Goal: Check status: Check status

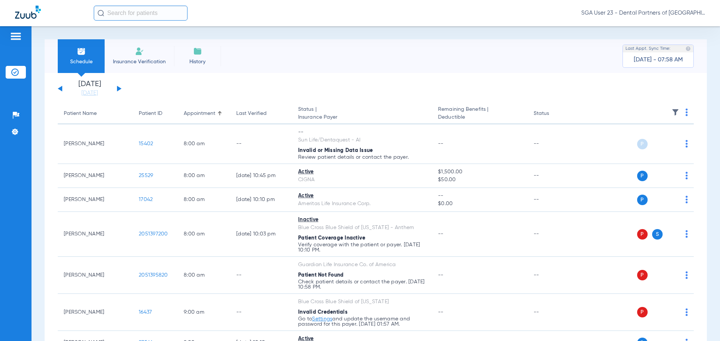
click at [575, 57] on div "Schedule Insurance Verification History Last Appt. Sync Time: [DATE] - 07:58 AM" at bounding box center [376, 56] width 662 height 34
click at [561, 90] on app-single-date-navigator "[DATE] [DATE] [DATE] [DATE] [DATE] [DATE] [DATE] [DATE] [DATE] [DATE] [DATE] [D…" at bounding box center [376, 89] width 636 height 16
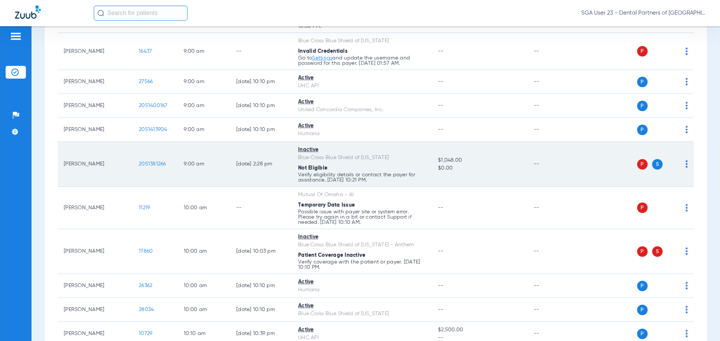
scroll to position [262, 0]
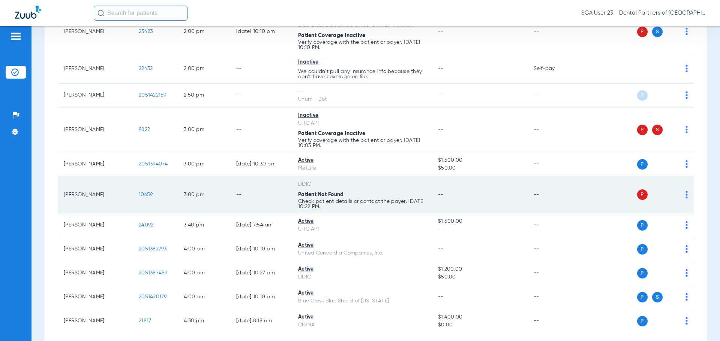
scroll to position [1050, 0]
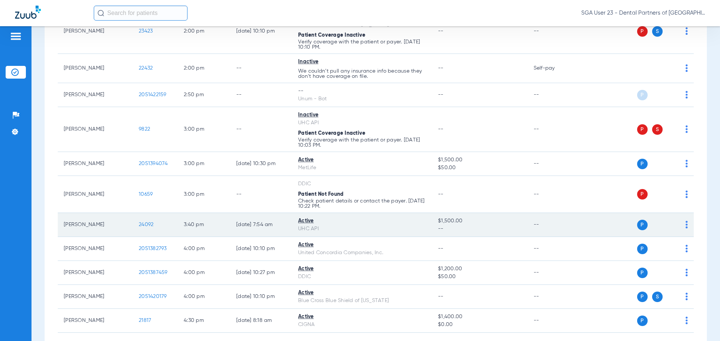
click at [147, 225] on span "24092" at bounding box center [146, 224] width 15 height 5
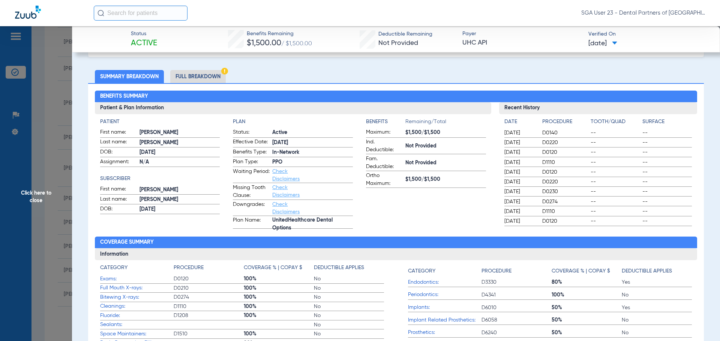
scroll to position [1023, 0]
click at [649, 174] on span "--" at bounding box center [666, 172] width 49 height 7
click at [31, 198] on span "Click here to close" at bounding box center [36, 196] width 72 height 341
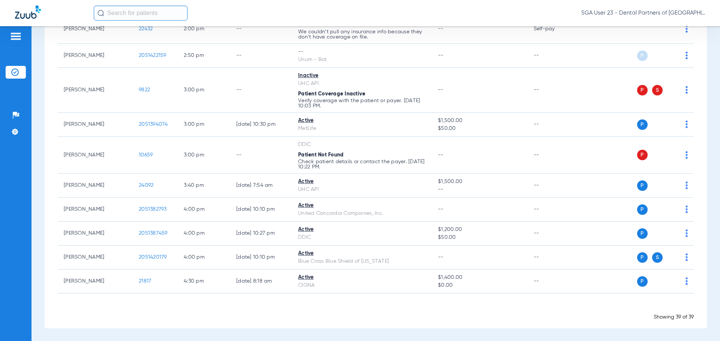
scroll to position [1063, 0]
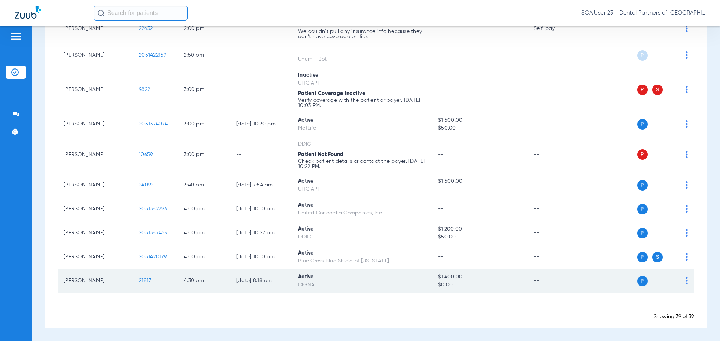
click at [144, 281] on span "21817" at bounding box center [145, 281] width 12 height 5
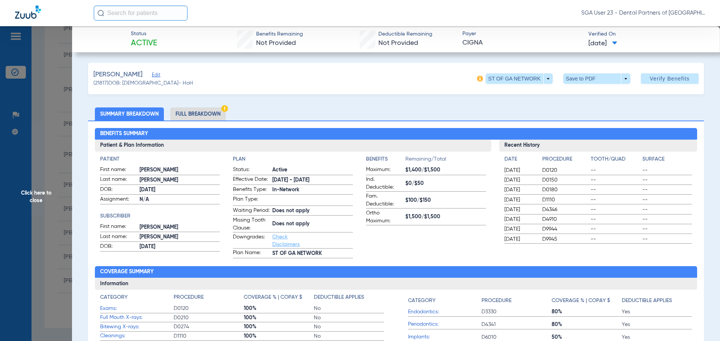
click at [639, 225] on div "Date Procedure Tooth/Quad Surface 07/10/2025 D0120 -- -- 07/10/2025 D0150 -- --…" at bounding box center [598, 200] width 188 height 88
click at [47, 194] on span "Click here to close" at bounding box center [36, 196] width 72 height 341
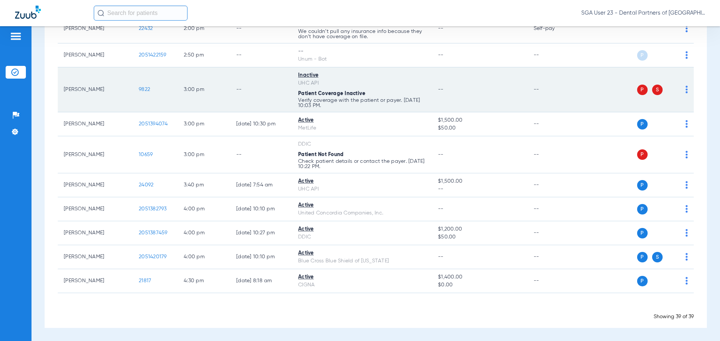
click at [565, 86] on td "--" at bounding box center [552, 89] width 51 height 45
drag, startPoint x: 570, startPoint y: 94, endPoint x: 271, endPoint y: 104, distance: 299.6
click at [570, 94] on td "--" at bounding box center [552, 89] width 51 height 45
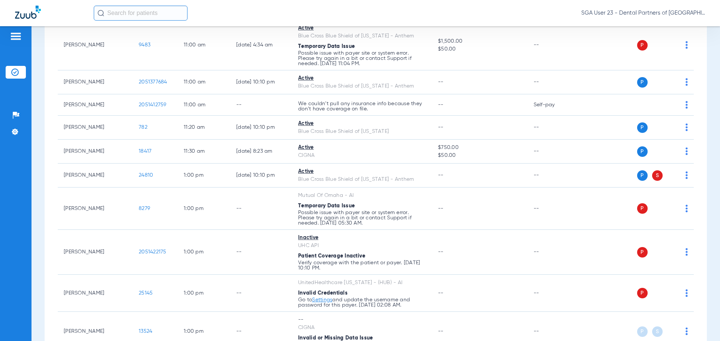
scroll to position [613, 0]
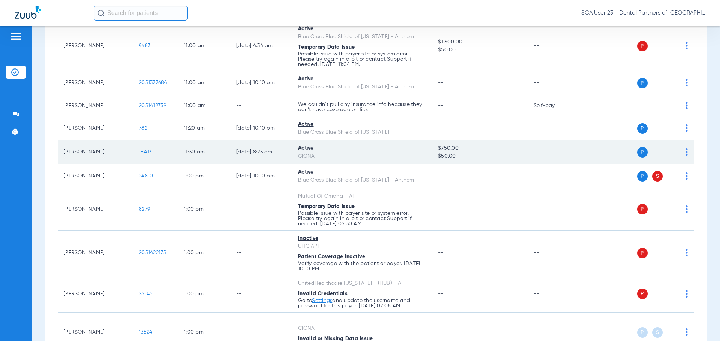
click at [151, 151] on td "18417" at bounding box center [155, 153] width 45 height 24
click at [144, 152] on span "18417" at bounding box center [145, 152] width 13 height 5
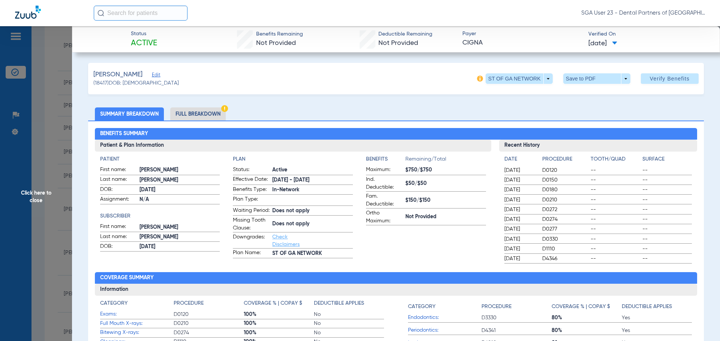
scroll to position [75, 0]
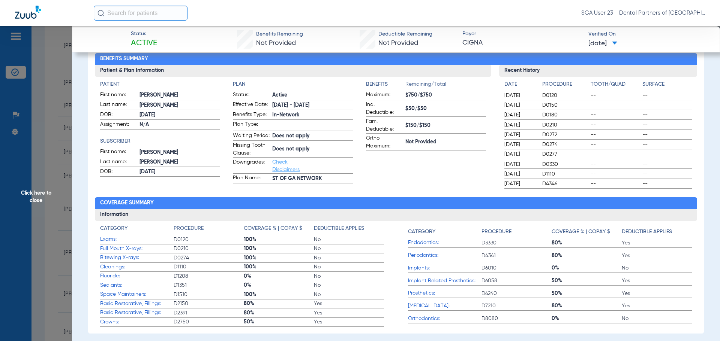
click at [618, 180] on div "02/27/2025 D4346 -- --" at bounding box center [598, 184] width 188 height 9
click at [37, 196] on span "Click here to close" at bounding box center [36, 196] width 72 height 341
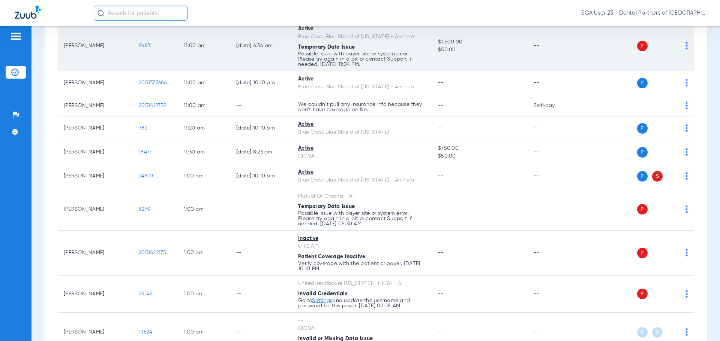
click at [550, 58] on td "--" at bounding box center [552, 46] width 51 height 50
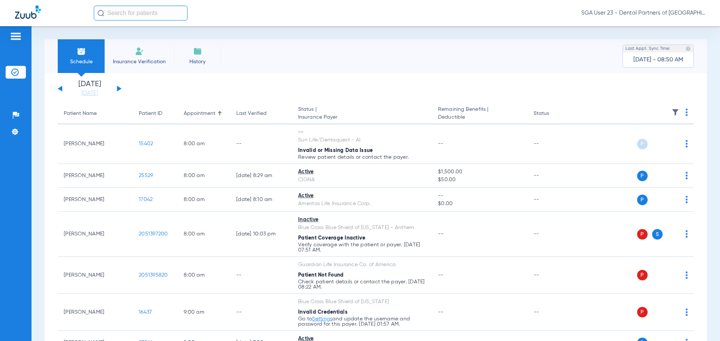
click at [118, 87] on button at bounding box center [119, 89] width 4 height 6
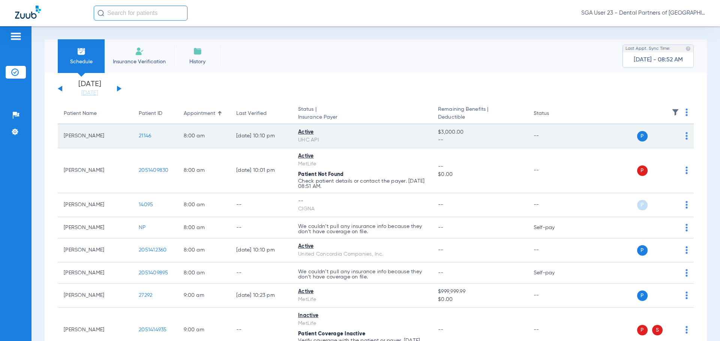
click at [142, 135] on span "21146" at bounding box center [145, 135] width 12 height 5
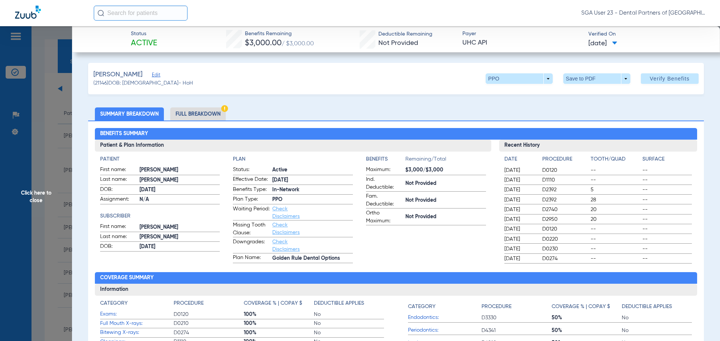
click at [215, 114] on li "Full Breakdown" at bounding box center [197, 114] width 55 height 13
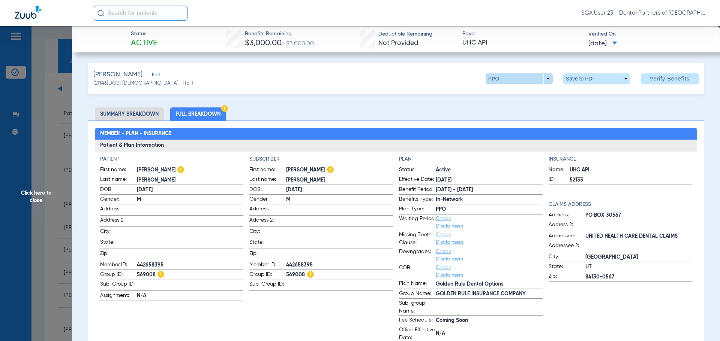
click at [541, 77] on span at bounding box center [518, 78] width 67 height 10
click at [541, 77] on div at bounding box center [360, 170] width 720 height 341
click at [152, 112] on li "Summary Breakdown" at bounding box center [129, 114] width 69 height 13
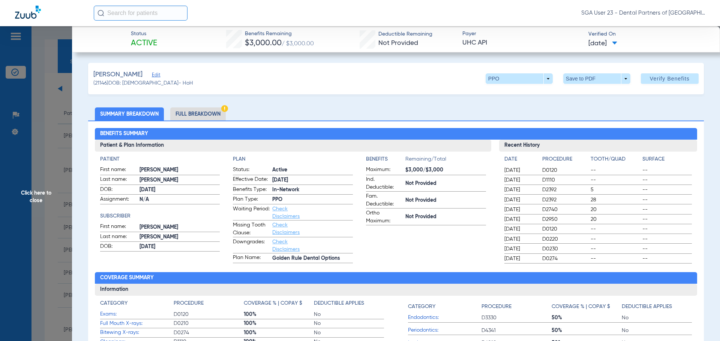
click at [43, 198] on span "Click here to close" at bounding box center [36, 196] width 72 height 341
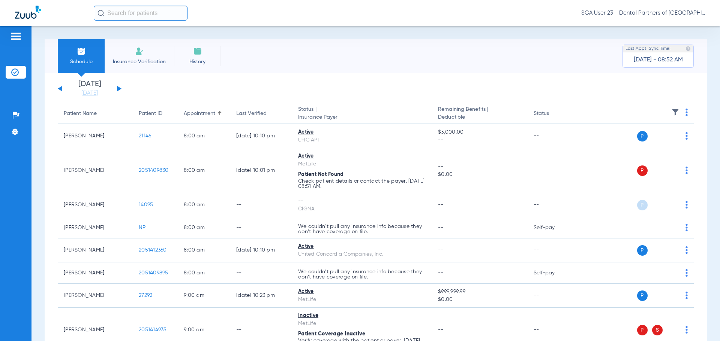
drag, startPoint x: 565, startPoint y: 90, endPoint x: 552, endPoint y: 92, distance: 13.3
click at [565, 90] on app-single-date-navigator "[DATE] [DATE] [DATE] [DATE] [DATE] [DATE] [DATE] [DATE] [DATE] [DATE] [DATE] [D…" at bounding box center [376, 89] width 636 height 16
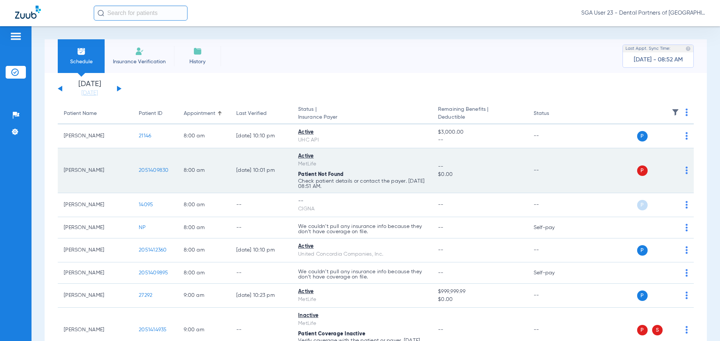
scroll to position [75, 0]
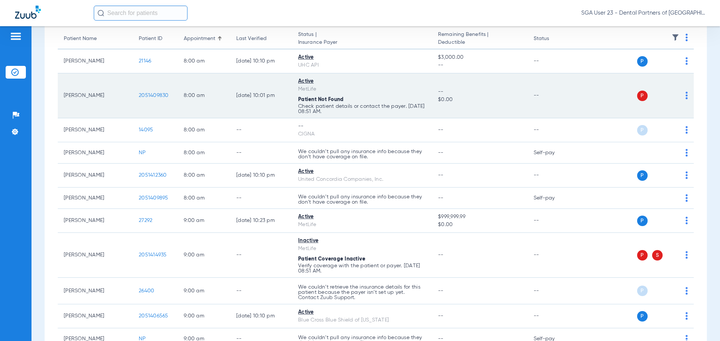
drag, startPoint x: 552, startPoint y: 138, endPoint x: 423, endPoint y: 77, distance: 142.4
click at [552, 138] on td "--" at bounding box center [552, 130] width 51 height 24
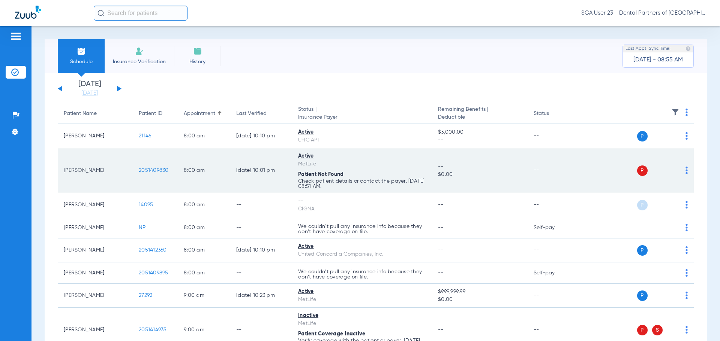
scroll to position [37, 0]
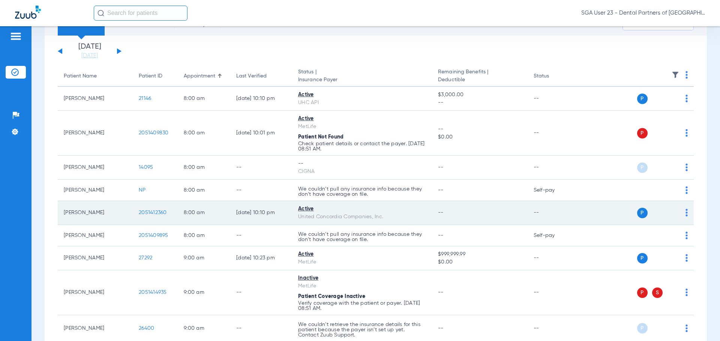
click at [155, 214] on span "2051412360" at bounding box center [153, 212] width 28 height 5
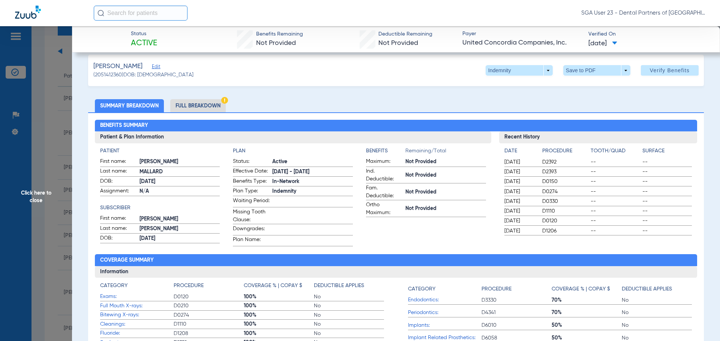
scroll to position [0, 0]
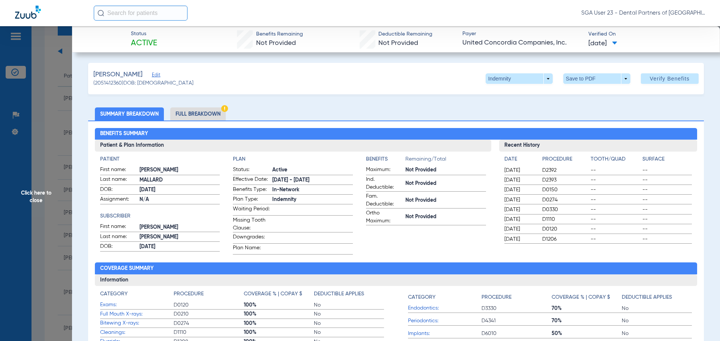
click at [208, 116] on li "Full Breakdown" at bounding box center [197, 114] width 55 height 13
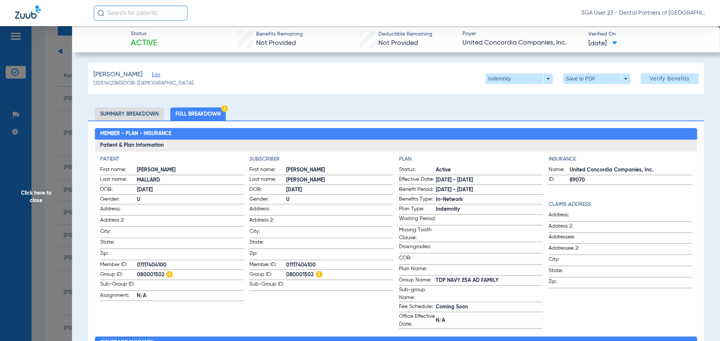
drag, startPoint x: 595, startPoint y: 108, endPoint x: 562, endPoint y: 108, distance: 33.0
click at [595, 108] on ul "Summary Breakdown Full Breakdown" at bounding box center [395, 114] width 615 height 13
click at [599, 109] on ul "Summary Breakdown Full Breakdown" at bounding box center [395, 114] width 615 height 13
click at [36, 196] on span "Click here to close" at bounding box center [36, 196] width 72 height 341
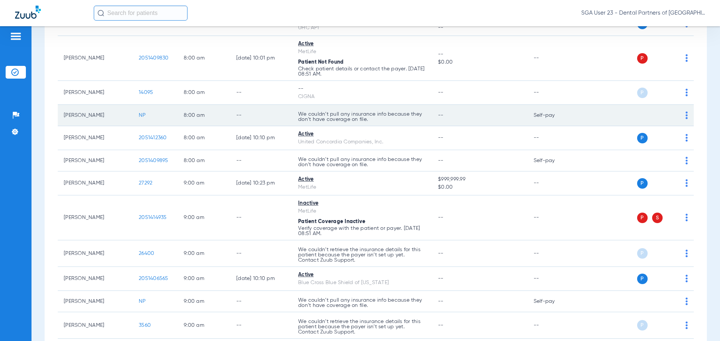
scroll to position [150, 0]
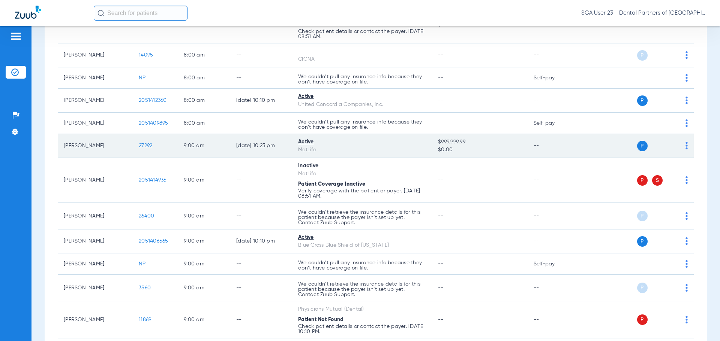
click at [148, 145] on span "27292" at bounding box center [145, 145] width 13 height 5
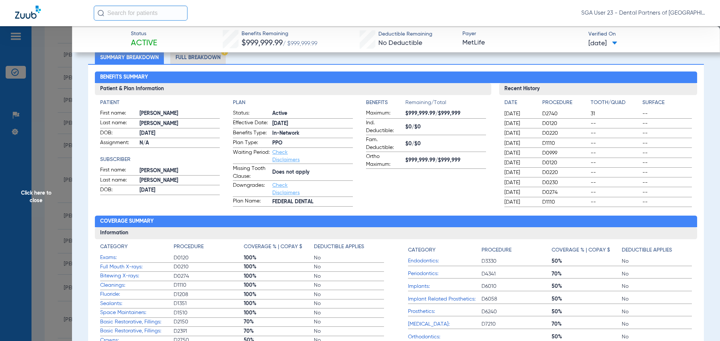
scroll to position [75, 0]
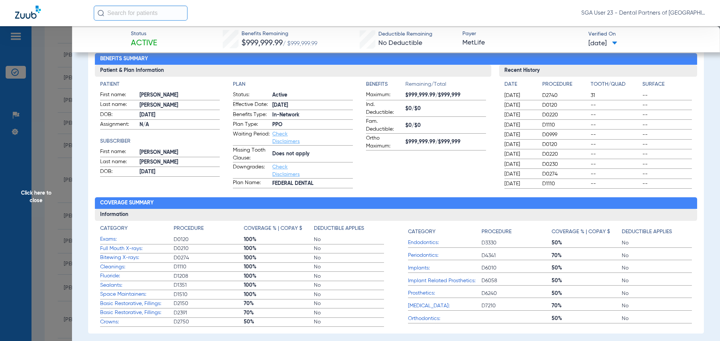
drag, startPoint x: 613, startPoint y: 140, endPoint x: 599, endPoint y: 136, distance: 15.3
click at [613, 140] on div "08/01/2024 D0120 -- --" at bounding box center [598, 144] width 188 height 9
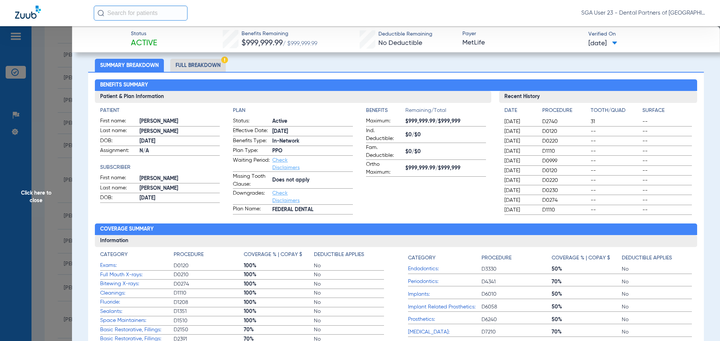
scroll to position [37, 0]
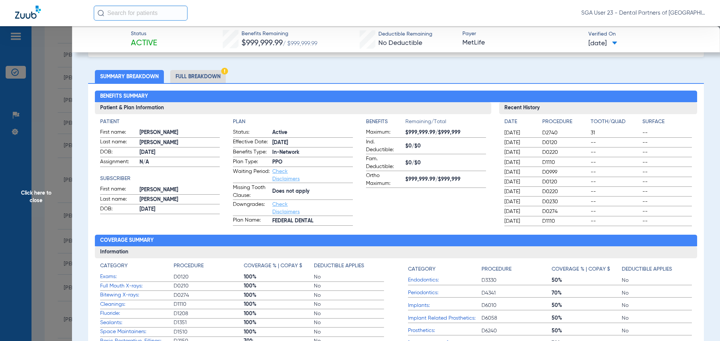
click at [50, 193] on span "Click here to close" at bounding box center [36, 196] width 72 height 341
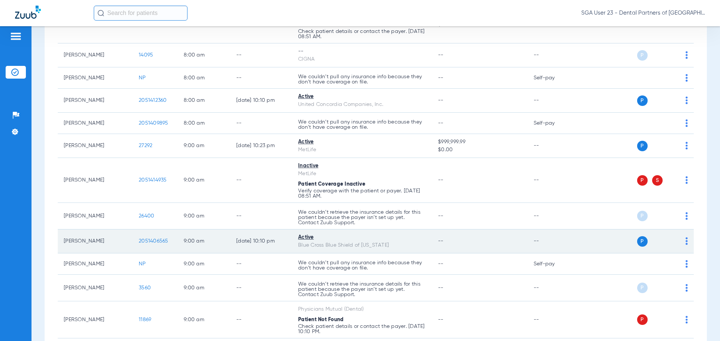
scroll to position [187, 0]
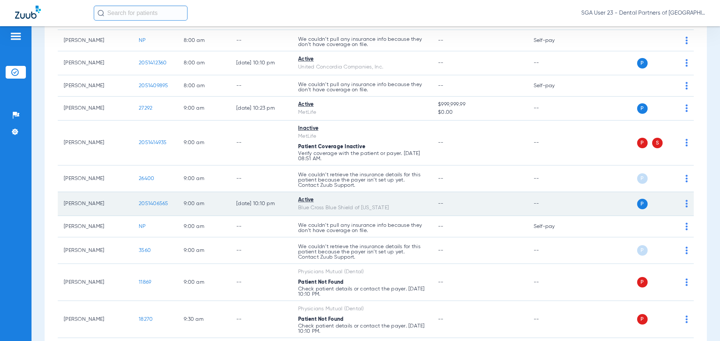
click at [145, 204] on span "2051406565" at bounding box center [154, 203] width 30 height 5
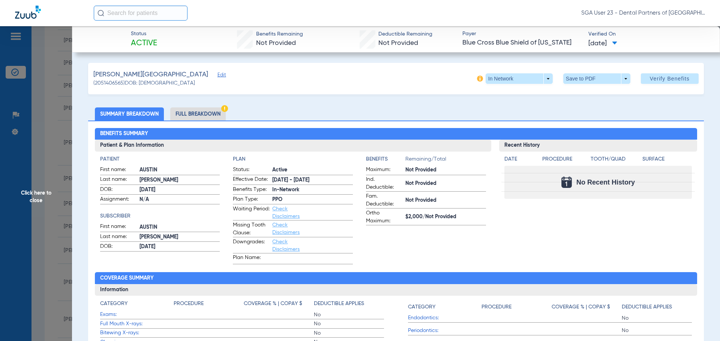
click at [637, 222] on div "Recent History Date Procedure Tooth/Quad Surface No Recent History" at bounding box center [598, 202] width 198 height 125
click at [28, 198] on span "Click here to close" at bounding box center [36, 196] width 72 height 341
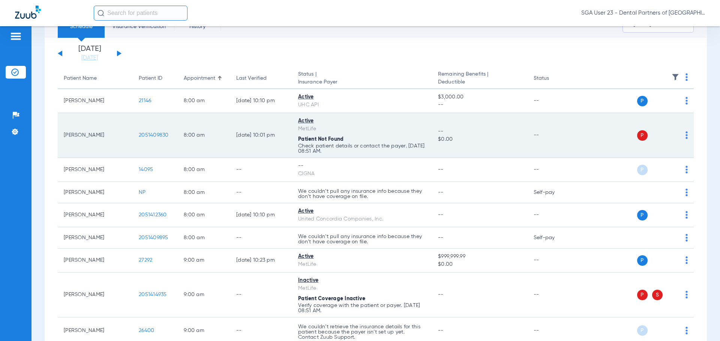
scroll to position [75, 0]
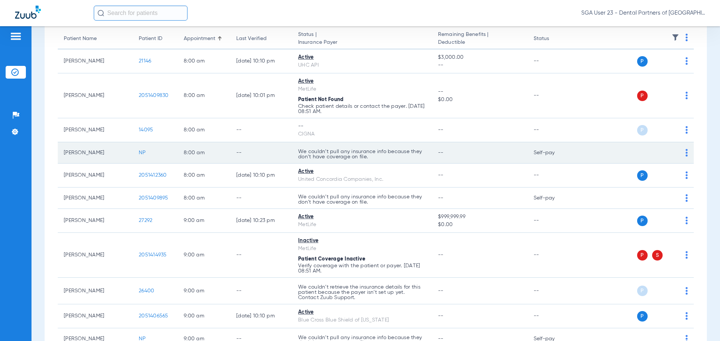
click at [558, 151] on td "Self-pay" at bounding box center [552, 152] width 51 height 21
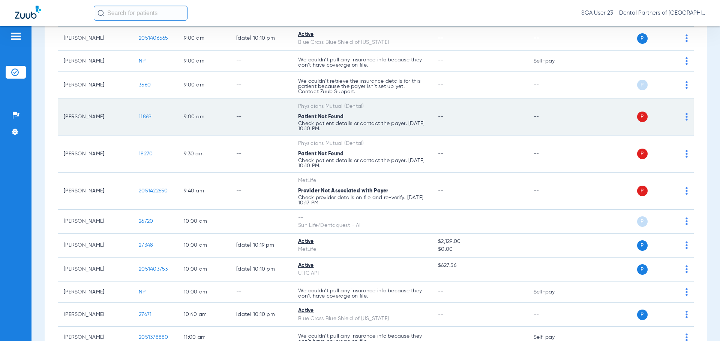
scroll to position [450, 0]
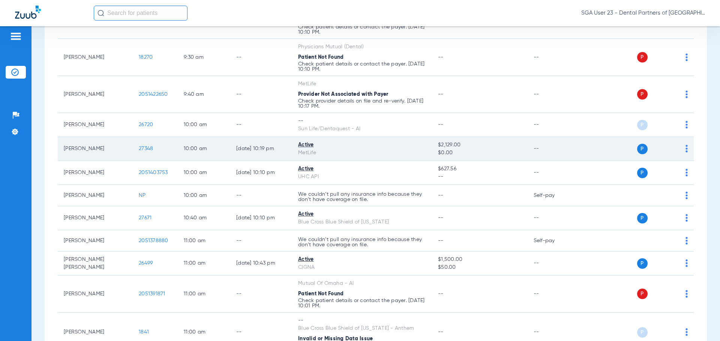
click at [143, 147] on span "27348" at bounding box center [146, 148] width 14 height 5
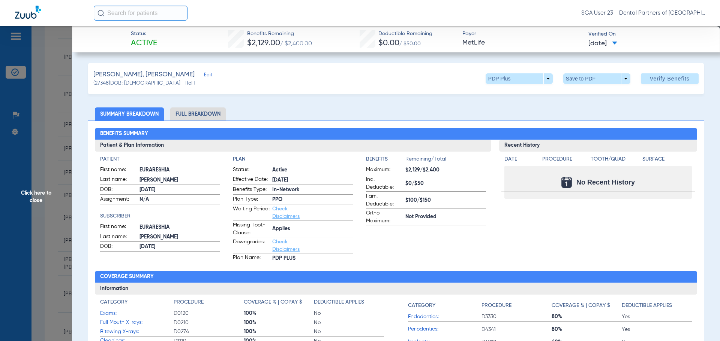
click at [612, 213] on div "Recent History Date Procedure Tooth/Quad Surface No Recent History" at bounding box center [598, 202] width 198 height 124
click at [26, 190] on span "Click here to close" at bounding box center [36, 196] width 72 height 341
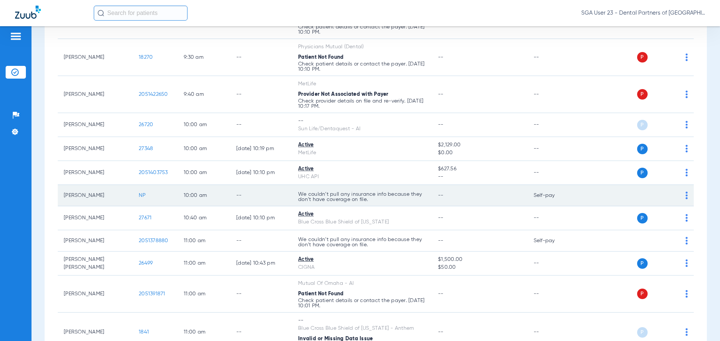
click at [593, 190] on td "P S" at bounding box center [636, 195] width 116 height 21
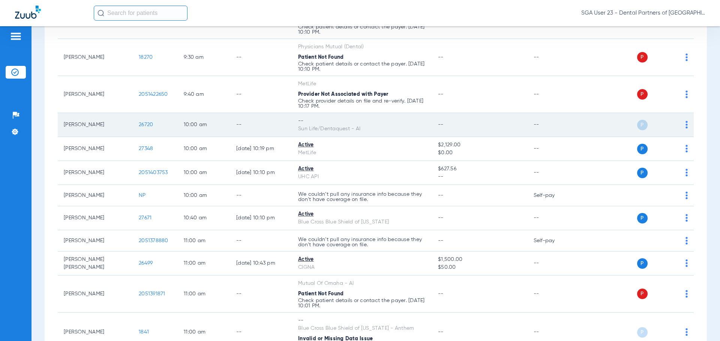
click at [140, 126] on span "26720" at bounding box center [146, 124] width 14 height 5
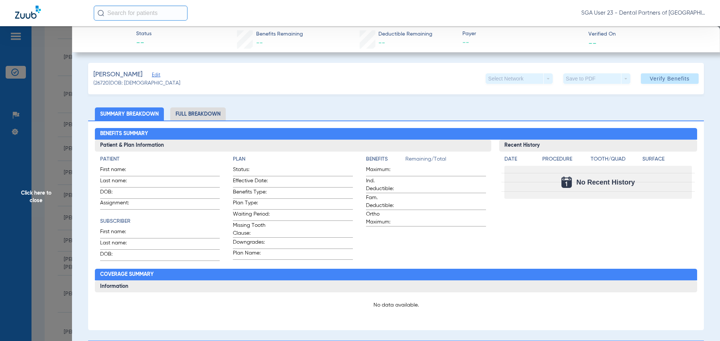
click at [32, 196] on span "Click here to close" at bounding box center [36, 196] width 72 height 341
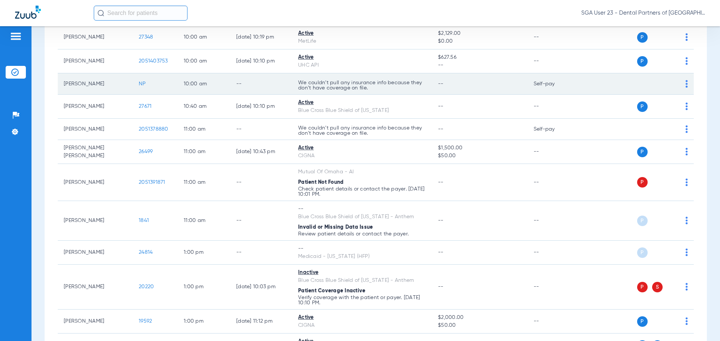
scroll to position [562, 0]
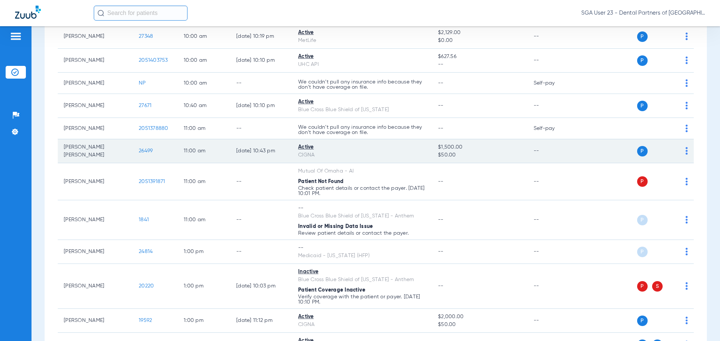
click at [147, 148] on td "26499" at bounding box center [155, 151] width 45 height 24
click at [145, 150] on span "26499" at bounding box center [146, 150] width 14 height 5
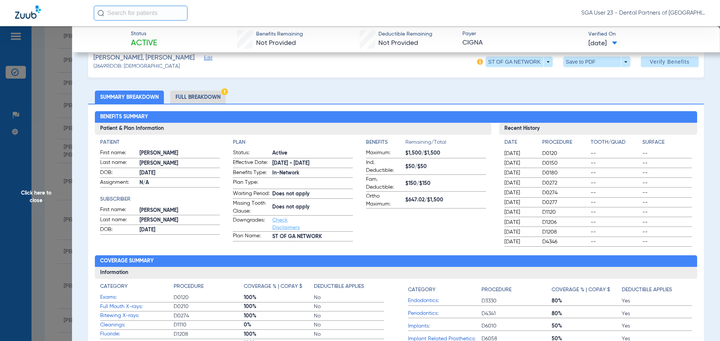
scroll to position [75, 0]
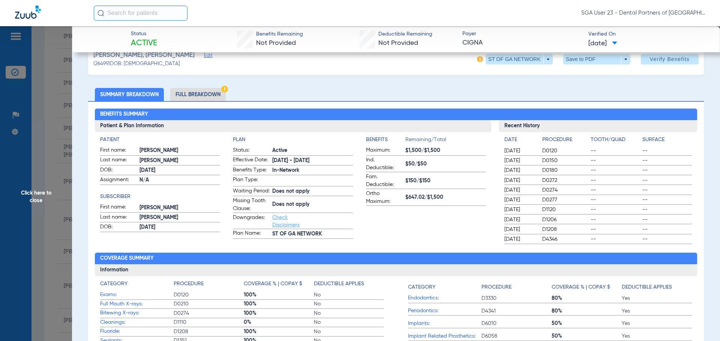
click at [585, 88] on ul "Summary Breakdown Full Breakdown" at bounding box center [395, 94] width 615 height 13
click at [48, 193] on span "Click here to close" at bounding box center [36, 196] width 72 height 341
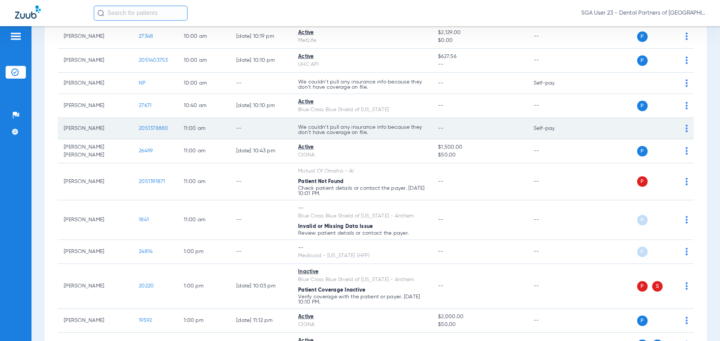
click at [567, 134] on td "Self-pay" at bounding box center [552, 128] width 51 height 21
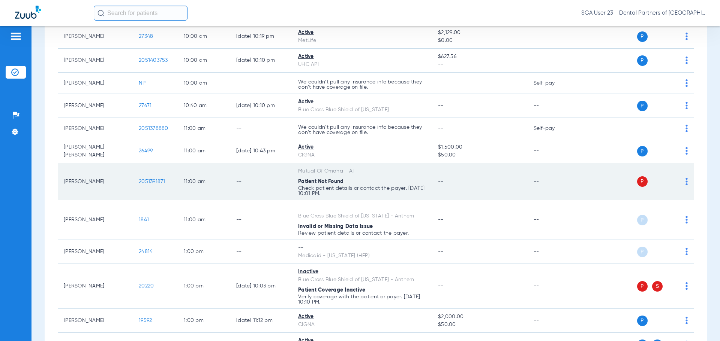
drag, startPoint x: 566, startPoint y: 178, endPoint x: 559, endPoint y: 171, distance: 10.6
click at [566, 178] on td "--" at bounding box center [552, 181] width 51 height 37
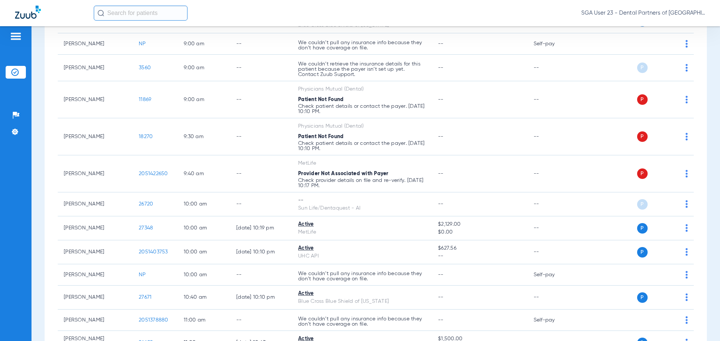
scroll to position [375, 0]
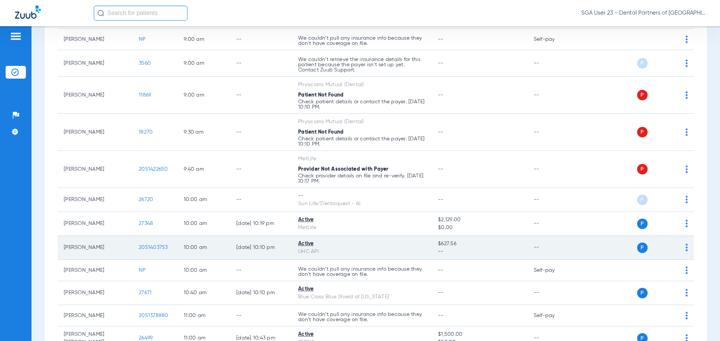
click at [150, 246] on span "2051403753" at bounding box center [153, 247] width 29 height 5
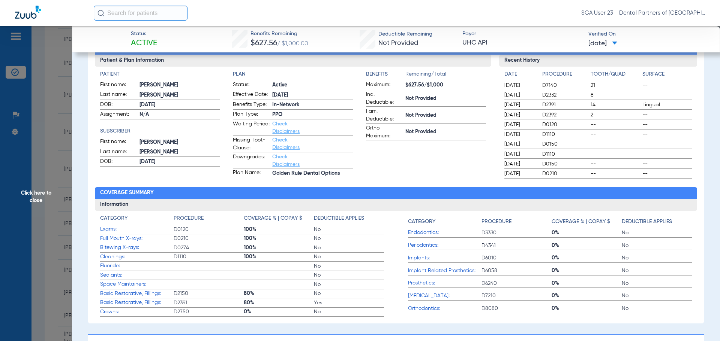
scroll to position [0, 0]
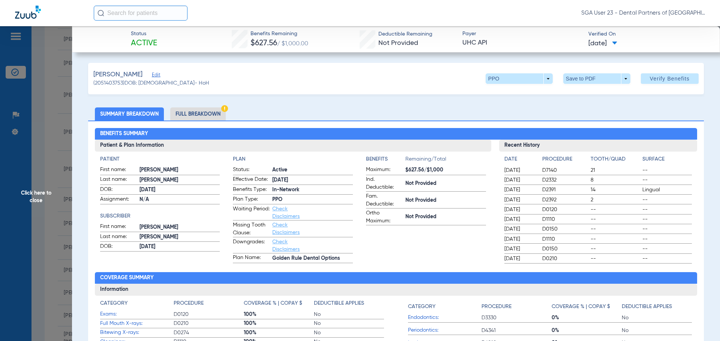
click at [637, 124] on div "Benefits Summary Patient & Plan Information Patient First name: MONICA Last nam…" at bounding box center [395, 265] width 615 height 288
click at [44, 195] on span "Click here to close" at bounding box center [36, 196] width 72 height 341
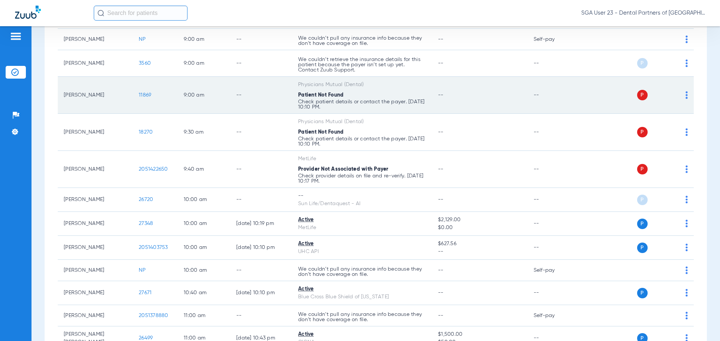
click at [563, 107] on td "--" at bounding box center [552, 95] width 51 height 37
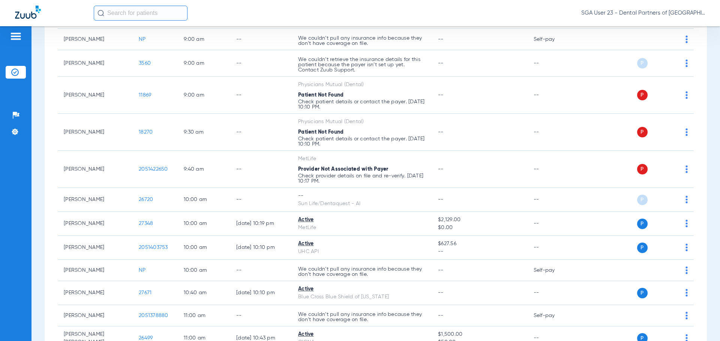
click at [578, 86] on td "P S" at bounding box center [636, 95] width 116 height 37
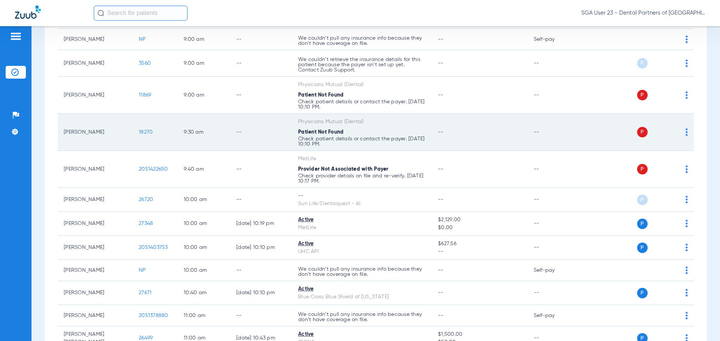
click at [552, 148] on td "--" at bounding box center [552, 132] width 51 height 37
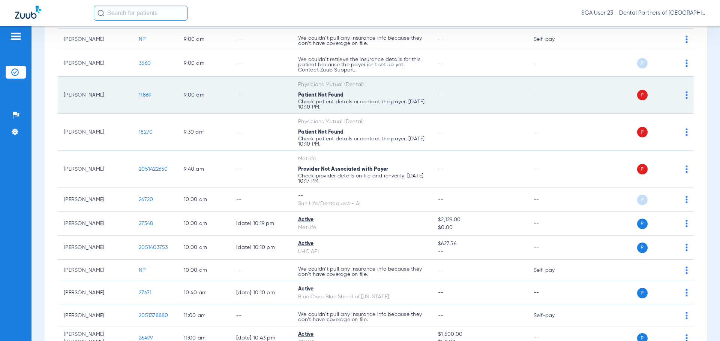
click at [570, 96] on td "--" at bounding box center [552, 95] width 51 height 37
click at [554, 105] on td "--" at bounding box center [552, 95] width 51 height 37
click at [557, 103] on td "--" at bounding box center [552, 95] width 51 height 37
